Goal: Information Seeking & Learning: Ask a question

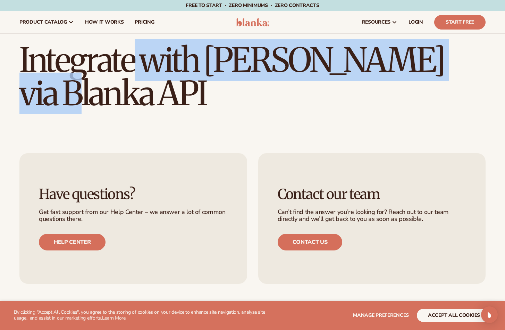
drag, startPoint x: 72, startPoint y: 56, endPoint x: 388, endPoint y: 60, distance: 316.5
click at [388, 60] on h1 "Integrate with [PERSON_NAME] via Blanka API" at bounding box center [252, 76] width 466 height 67
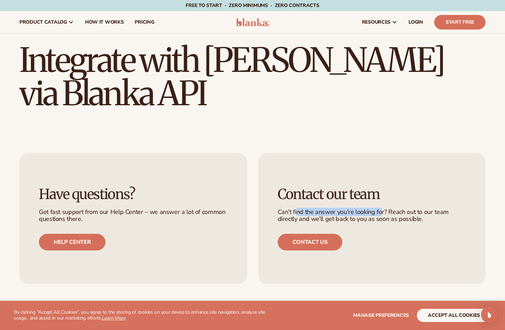
drag, startPoint x: 296, startPoint y: 183, endPoint x: 381, endPoint y: 183, distance: 85.0
click at [381, 209] on p "Can’t find the answer you’re looking for? Reach out to our team directly and we…" at bounding box center [372, 216] width 189 height 14
click at [174, 43] on h1 "Integrate with [PERSON_NAME] via Blanka API" at bounding box center [252, 76] width 466 height 67
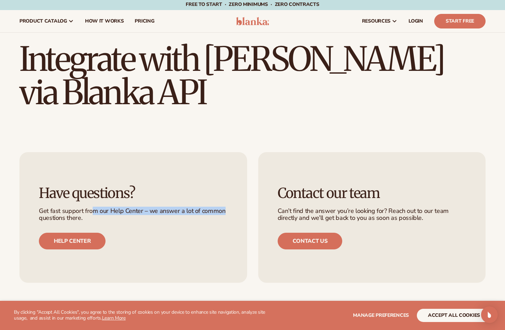
drag, startPoint x: 90, startPoint y: 179, endPoint x: 221, endPoint y: 180, distance: 131.2
click at [225, 208] on p "Get fast support from our Help Center – we answer a lot of common questions the…" at bounding box center [133, 215] width 189 height 14
click at [221, 208] on p "Get fast support from our Help Center – we answer a lot of common questions the…" at bounding box center [133, 215] width 189 height 14
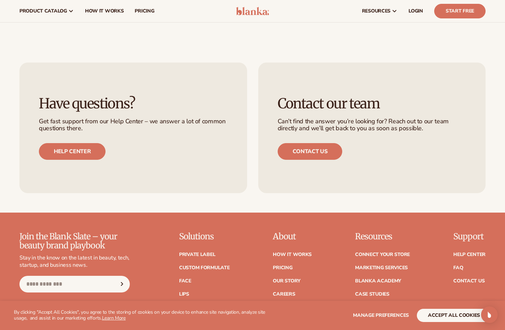
scroll to position [0, 0]
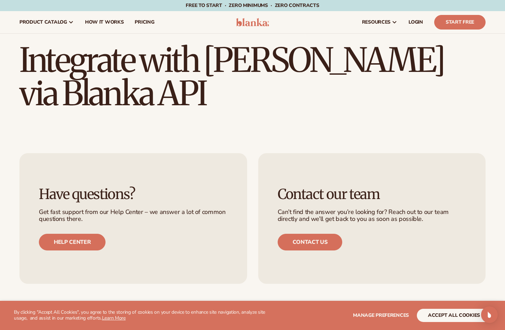
click at [259, 23] on img at bounding box center [252, 22] width 33 height 8
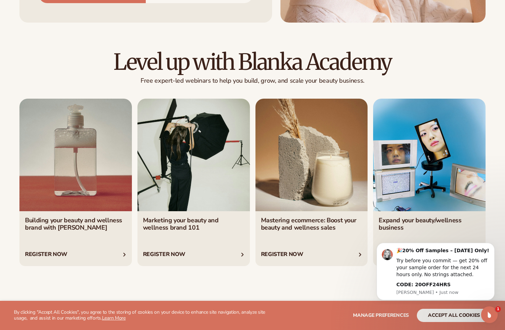
scroll to position [2750, 0]
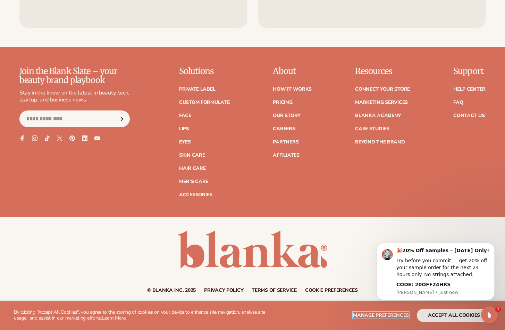
click at [357, 318] on span "Manage preferences" at bounding box center [381, 315] width 56 height 7
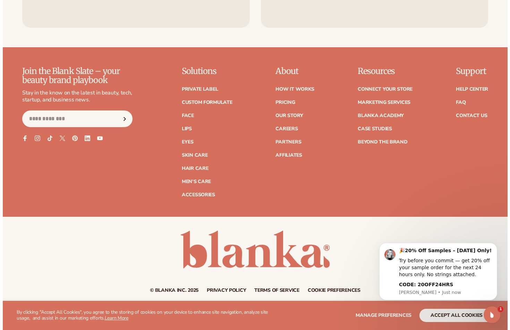
scroll to position [2764, 0]
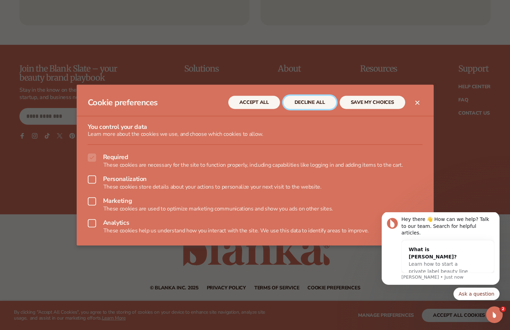
click at [314, 103] on button "DECLINE ALL" at bounding box center [310, 102] width 53 height 13
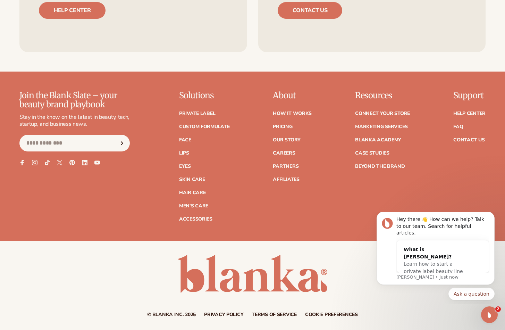
scroll to position [2750, 0]
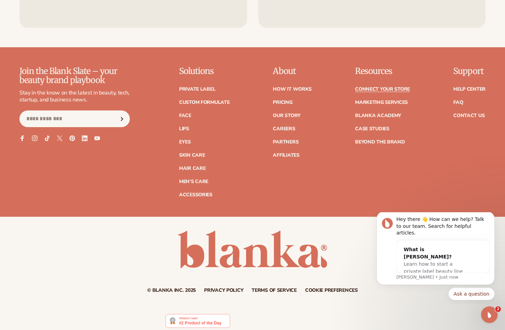
click at [390, 87] on link "Connect your store" at bounding box center [382, 89] width 55 height 5
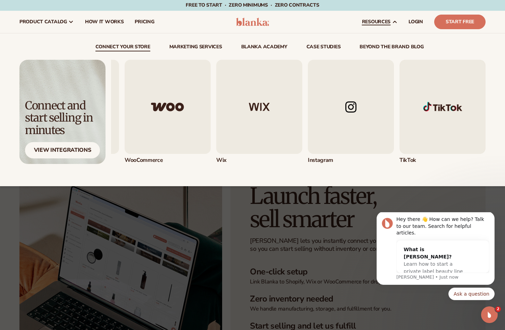
scroll to position [1, 0]
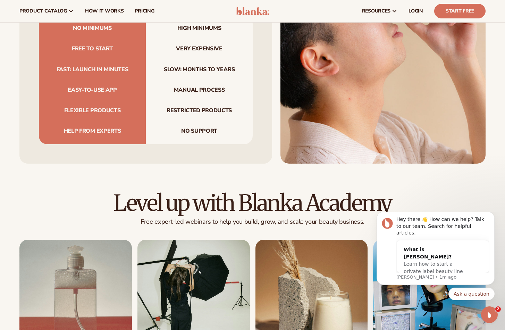
scroll to position [2160, 0]
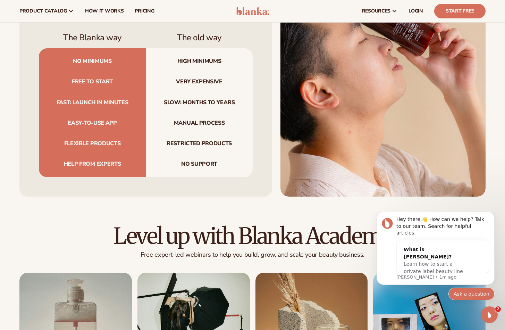
click at [472, 293] on button "Ask a question" at bounding box center [471, 293] width 46 height 12
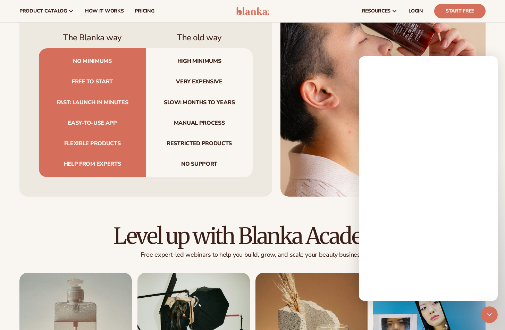
scroll to position [0, 0]
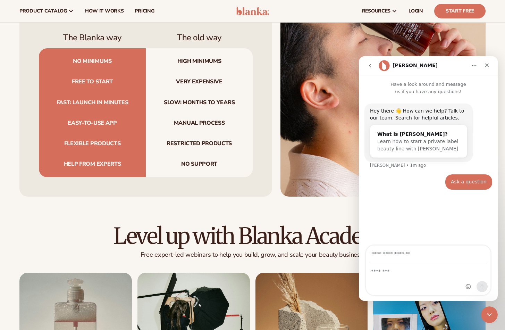
click at [418, 279] on div "Intercom messenger" at bounding box center [428, 278] width 124 height 31
click at [411, 276] on div "Intercom messenger" at bounding box center [428, 278] width 124 height 31
click at [371, 67] on icon "go back" at bounding box center [370, 66] width 6 height 6
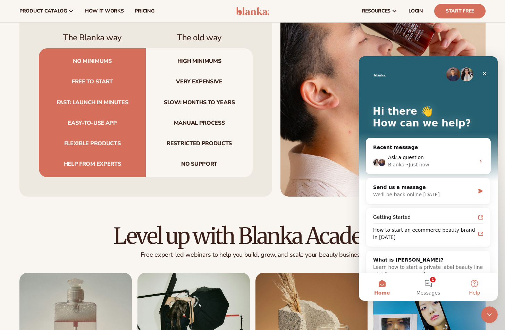
click at [475, 291] on span "Help" at bounding box center [474, 292] width 11 height 5
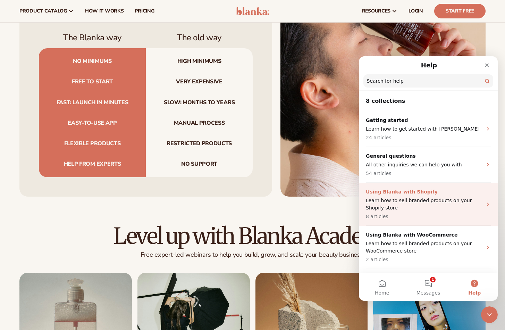
click at [448, 208] on p "Learn how to sell branded products on your Shopify store" at bounding box center [424, 204] width 117 height 15
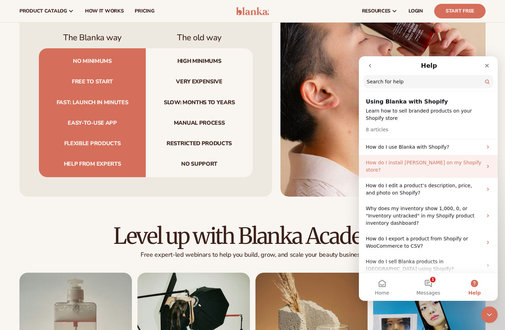
click at [443, 164] on p "How do I install [PERSON_NAME] on my Shopify store?" at bounding box center [424, 166] width 117 height 15
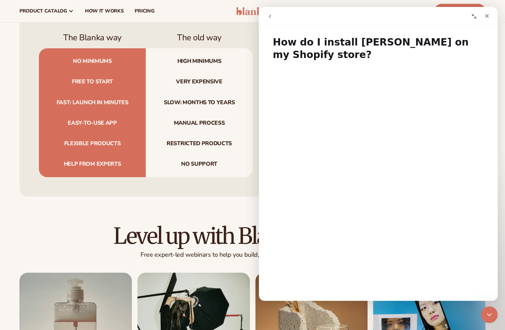
click at [268, 14] on icon "go back" at bounding box center [270, 17] width 6 height 6
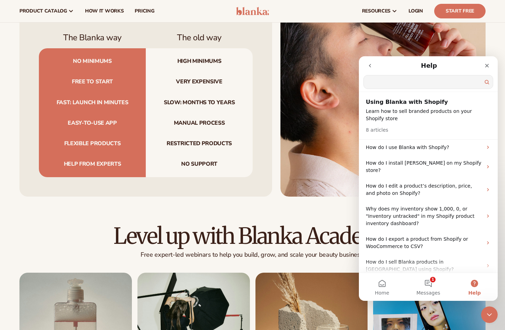
click at [419, 78] on input "Search for help" at bounding box center [428, 81] width 129 height 13
type input "***"
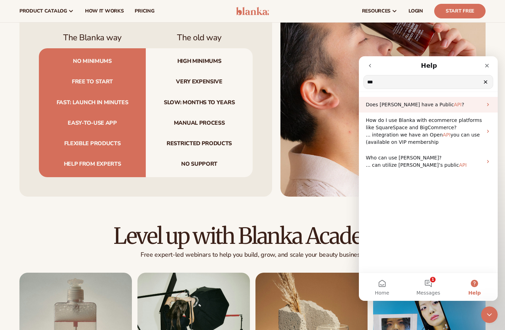
click at [463, 106] on p "Does [PERSON_NAME] have a Public API ?" at bounding box center [424, 104] width 117 height 7
